Goal: Task Accomplishment & Management: Use online tool/utility

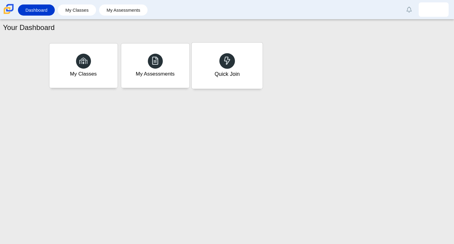
click at [213, 52] on div "Quick Join" at bounding box center [227, 66] width 71 height 46
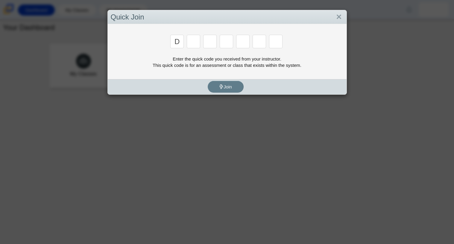
type input "D"
type input "a"
type input "w"
type input "n"
type input "s"
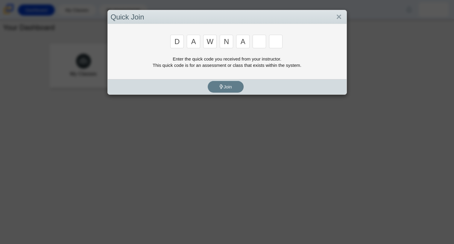
type input "a"
type input "y"
type input "3"
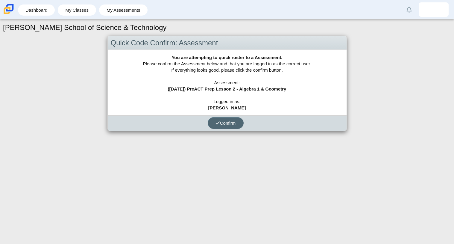
click at [236, 124] on span "Confirm" at bounding box center [226, 122] width 20 height 5
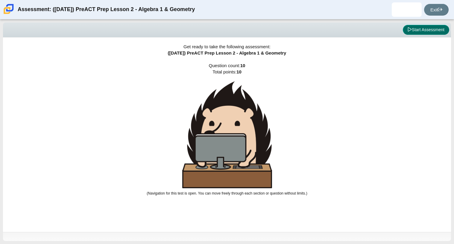
click at [419, 30] on button "Start Assessment" at bounding box center [426, 30] width 46 height 10
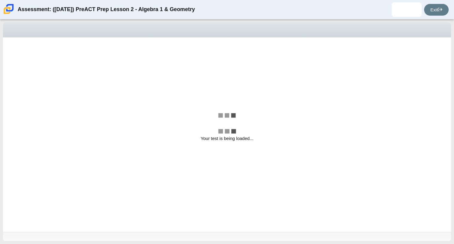
select select "ed62e223-81bd-4cbf-ab48-ab975844bd1f"
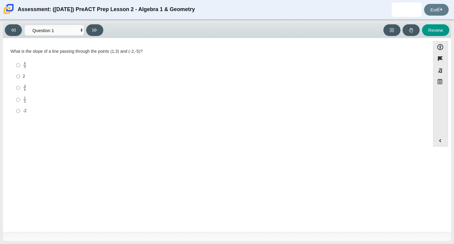
click at [37, 71] on label "2 2" at bounding box center [217, 76] width 410 height 11
click at [20, 71] on input "2 2" at bounding box center [18, 76] width 4 height 11
radio input "true"
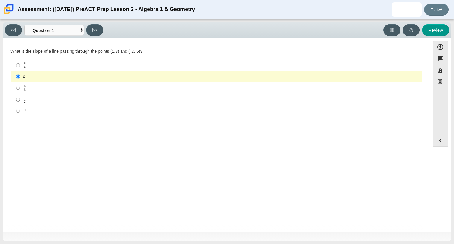
click at [66, 59] on ul "8 3 8 thirds 2 2 3 8 3 eighths 1 2 1 half -2 -2" at bounding box center [217, 87] width 412 height 57
click at [83, 87] on div "3 8" at bounding box center [221, 87] width 397 height 7
click at [20, 87] on input "3 8 3 eighths" at bounding box center [18, 88] width 4 height 12
radio input "true"
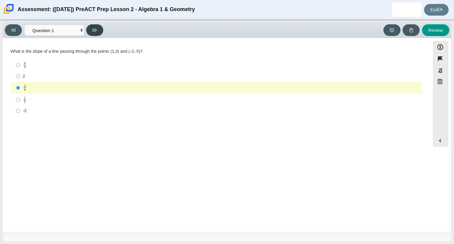
click at [97, 34] on button at bounding box center [94, 30] width 17 height 12
select select "89427bb7-e313-4f00-988f-8b8255897029"
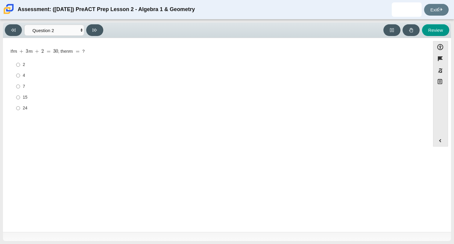
click at [48, 89] on div "7" at bounding box center [221, 87] width 397 height 6
click at [20, 89] on input "7 7" at bounding box center [18, 86] width 4 height 11
radio input "true"
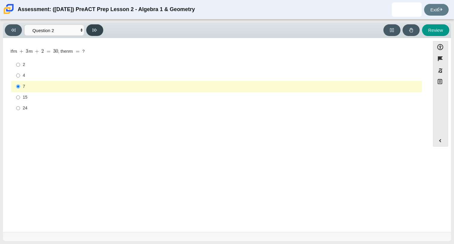
click at [90, 30] on button at bounding box center [94, 30] width 17 height 12
select select "bbf5d072-3e0b-44c4-9a12-6e7c9033f65b"
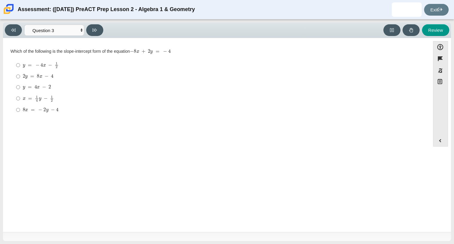
click at [45, 111] on mjx-c "Assessment items" at bounding box center [44, 109] width 2 height 3
click at [20, 111] on input "8 x = − 2 y − 4 8 x = − 2 y − 4" at bounding box center [18, 109] width 4 height 11
radio input "true"
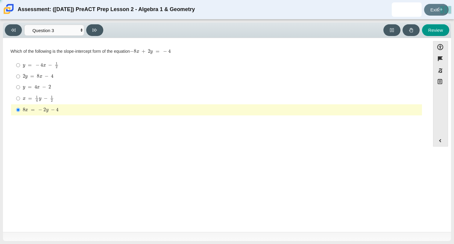
click at [46, 99] on mjx-c "Assessment items" at bounding box center [46, 98] width 4 height 3
click at [20, 99] on input "x = 1 4 y − 1 2 x = 1 4 y − 1 2" at bounding box center [18, 98] width 4 height 12
radio input "true"
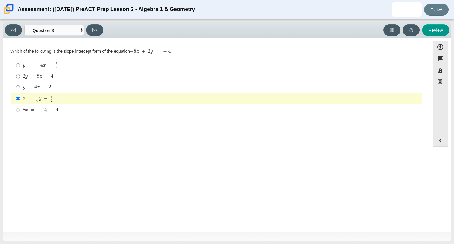
click at [57, 84] on div "y = 4 x − 2" at bounding box center [221, 87] width 397 height 6
click at [20, 84] on input "y = 4 x − 2 y = 4 x − 2" at bounding box center [18, 87] width 4 height 11
radio input "true"
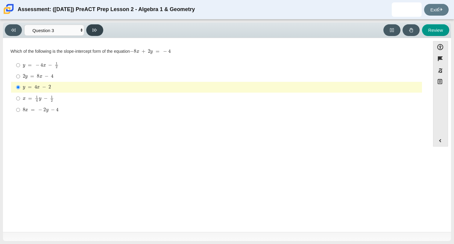
click at [95, 33] on button at bounding box center [94, 30] width 17 height 12
select select "489dcffd-4e6a-49cf-a9d6-ad1d4a911a4e"
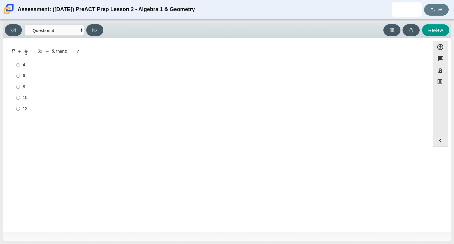
click at [50, 74] on div "6" at bounding box center [221, 76] width 397 height 6
click at [20, 74] on input "6 6" at bounding box center [18, 75] width 4 height 11
radio input "true"
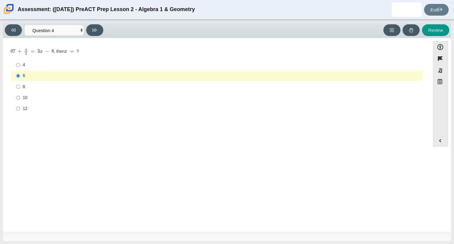
click at [85, 35] on div "Viewing Question 4 of 10 in Pacing Mode Questions Question 1 Question 2 Questio…" at bounding box center [55, 30] width 101 height 12
click at [86, 33] on div "Viewing Question 4 of 10 in Pacing Mode Questions Question 1 Question 2 Questio…" at bounding box center [55, 30] width 101 height 12
click at [97, 28] on icon at bounding box center [94, 30] width 4 height 4
select select "97f4f5fa-a52e-4fed-af51-565bfcdf47cb"
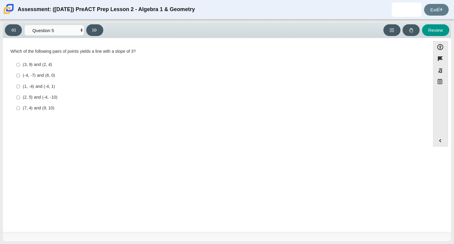
click at [54, 84] on div "(1, -4) and (-4, 1)" at bounding box center [221, 87] width 397 height 6
click at [20, 84] on input "(1, -4) and (-4, 1) (1, -4) and (-4, 1)" at bounding box center [18, 86] width 4 height 11
radio input "true"
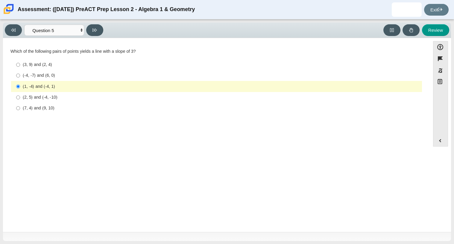
click at [51, 95] on div "(2, 5) and (-4, -10)" at bounding box center [221, 97] width 397 height 6
click at [20, 95] on input "(2, 5) and (-4, -10) (2, 5) and (-4, -10)" at bounding box center [18, 97] width 4 height 11
radio input "true"
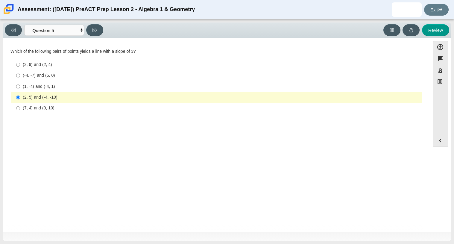
click at [55, 86] on div "(1, -4) and (-4, 1)" at bounding box center [221, 87] width 397 height 6
click at [20, 86] on input "(1, -4) and (-4, 1) (1, -4) and (-4, 1)" at bounding box center [18, 86] width 4 height 11
radio input "true"
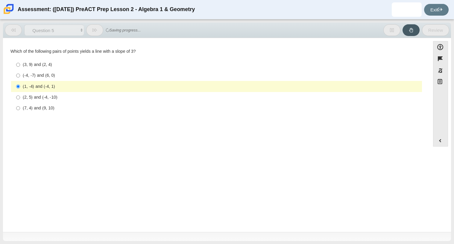
click at [54, 76] on div "(-4, -7) and (6, 0)" at bounding box center [221, 75] width 397 height 6
click at [20, 76] on input "(-4, -7) and (6, 0) (-4, -7) and (6, 0)" at bounding box center [18, 75] width 4 height 11
radio input "true"
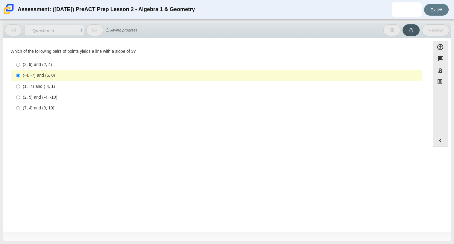
click at [57, 92] on label "(2, 5) and (-4, -10) (2, 5) and (-4, -10)" at bounding box center [217, 97] width 410 height 11
click at [20, 92] on input "(2, 5) and (-4, -10) (2, 5) and (-4, -10)" at bounding box center [18, 97] width 4 height 11
radio input "true"
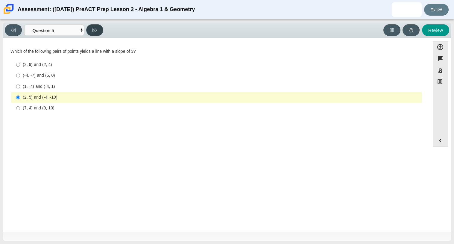
click at [101, 35] on button at bounding box center [94, 30] width 17 height 12
select select "96b71634-eacb-4f7e-8aef-411727d9bcba"
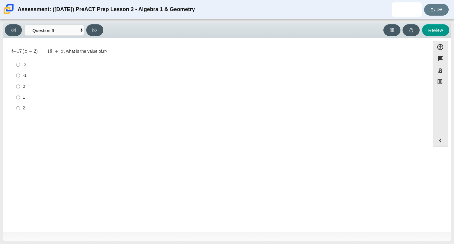
click at [54, 70] on label "-1 -1" at bounding box center [217, 75] width 410 height 11
click at [20, 70] on input "-1 -1" at bounding box center [18, 75] width 4 height 11
radio input "true"
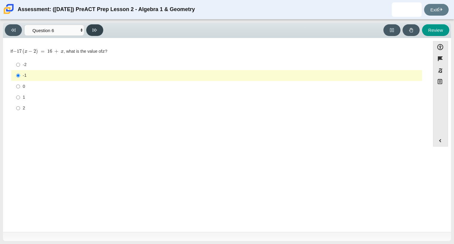
click at [96, 28] on icon at bounding box center [94, 30] width 4 height 4
select select "210571de-36a6-4d8e-a361-ceff8ef801dc"
